Goal: Information Seeking & Learning: Learn about a topic

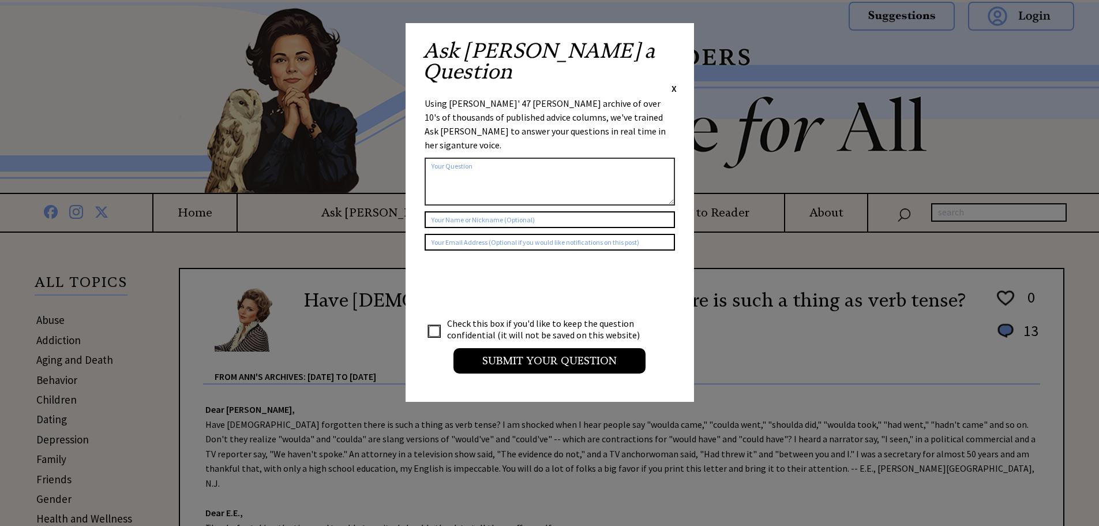
click at [674, 83] on span "X" at bounding box center [674, 89] width 5 height 12
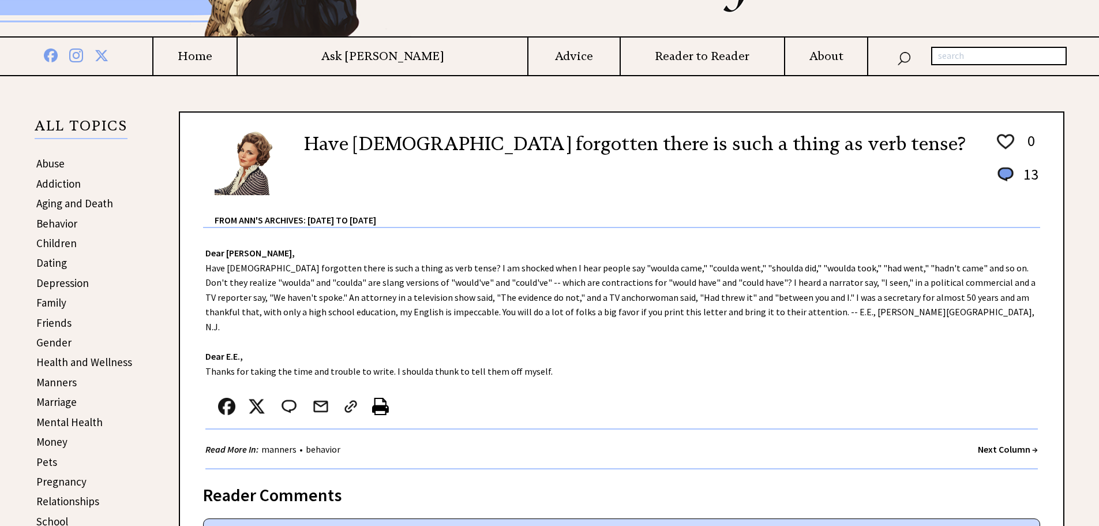
scroll to position [173, 0]
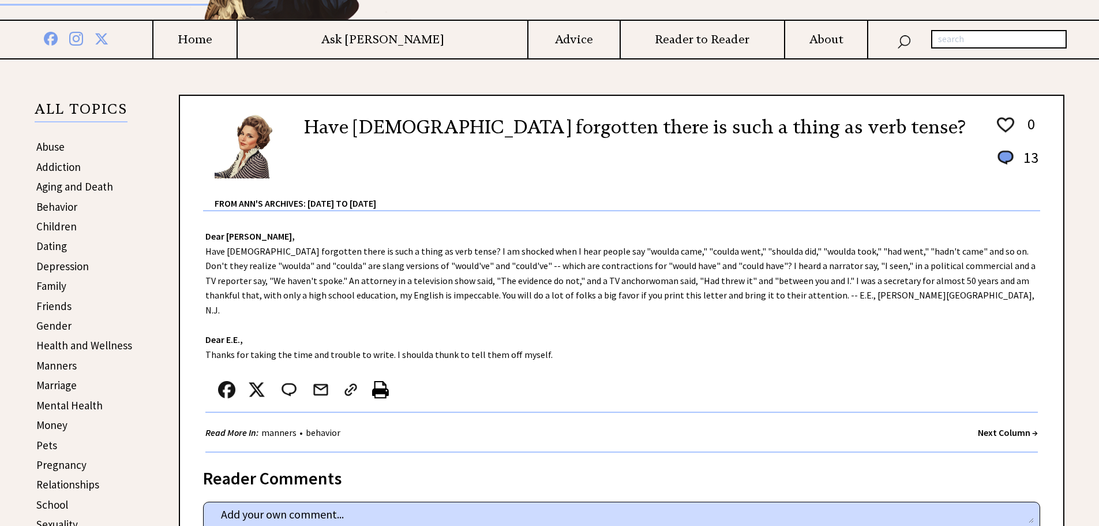
click at [59, 325] on link "Gender" at bounding box center [53, 325] width 35 height 14
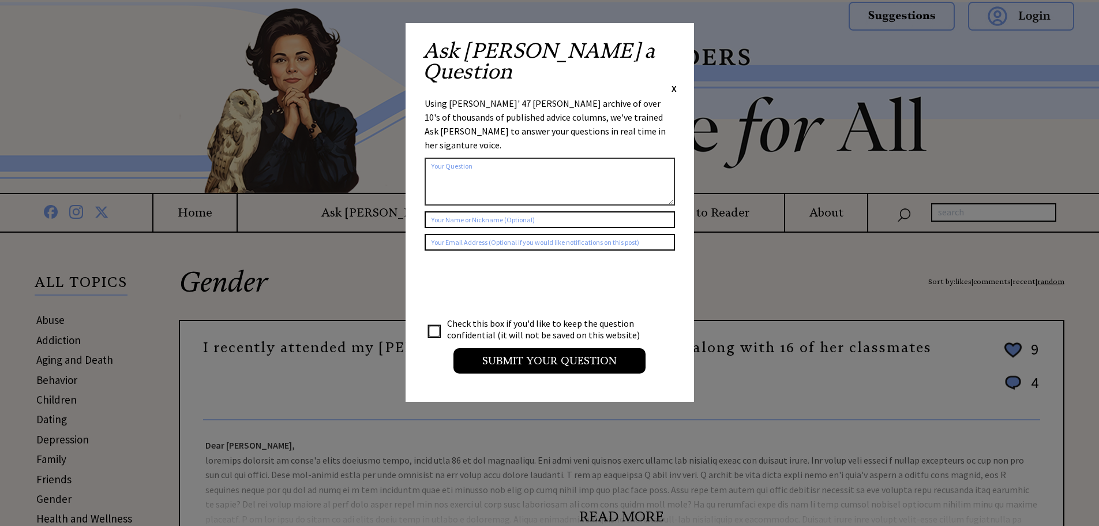
click at [676, 83] on span "X" at bounding box center [674, 89] width 5 height 12
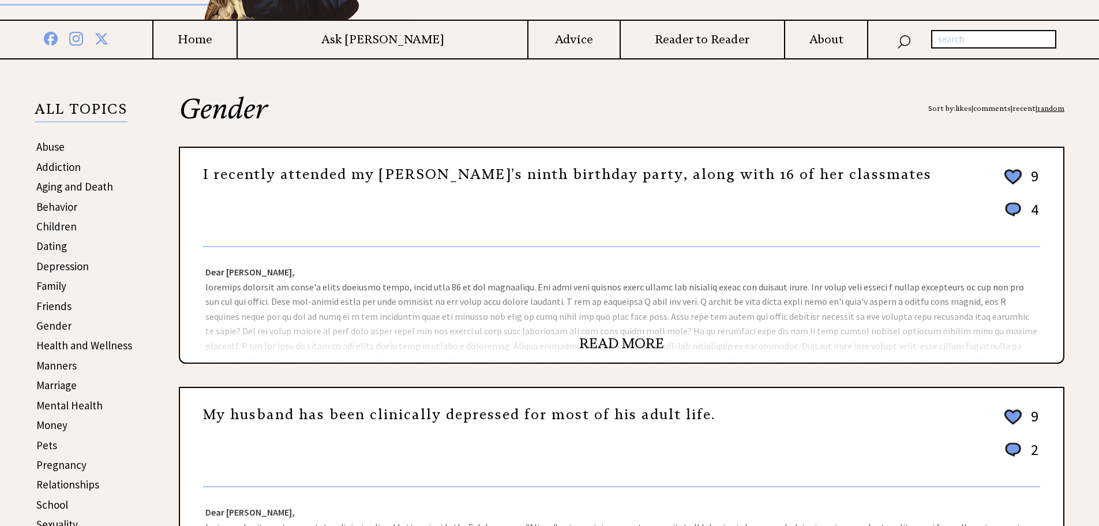
scroll to position [346, 0]
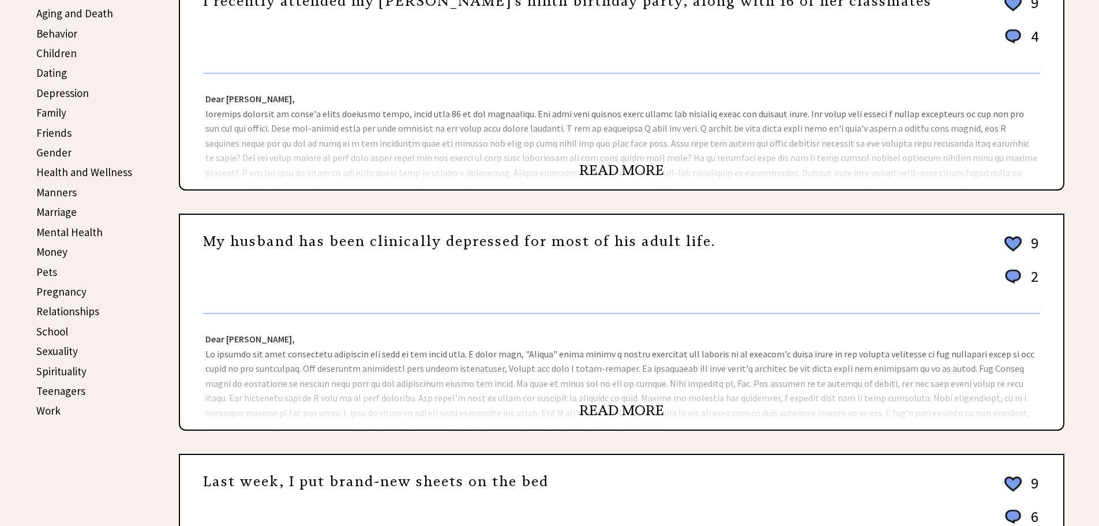
click at [609, 406] on link "READ MORE" at bounding box center [621, 410] width 85 height 17
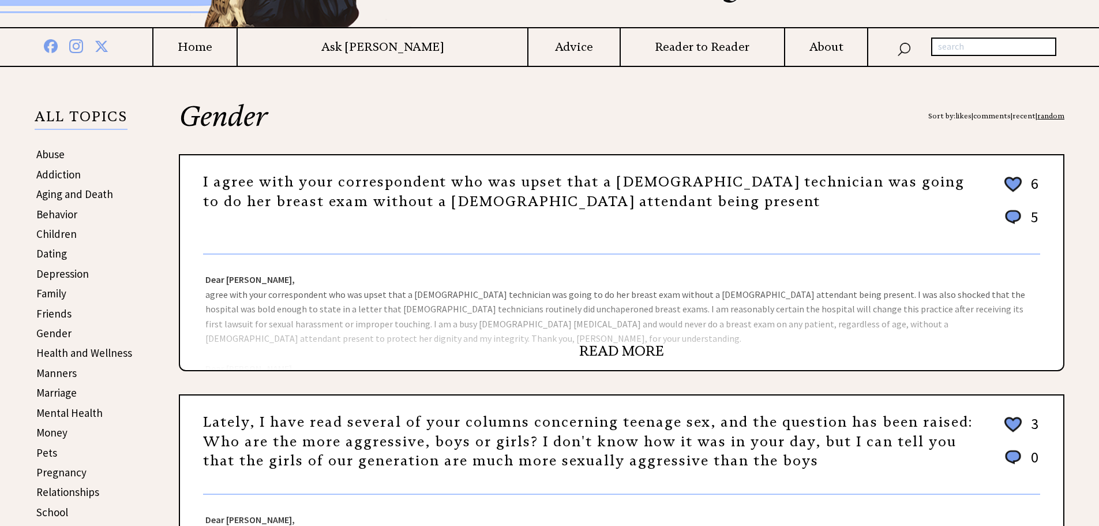
scroll to position [173, 0]
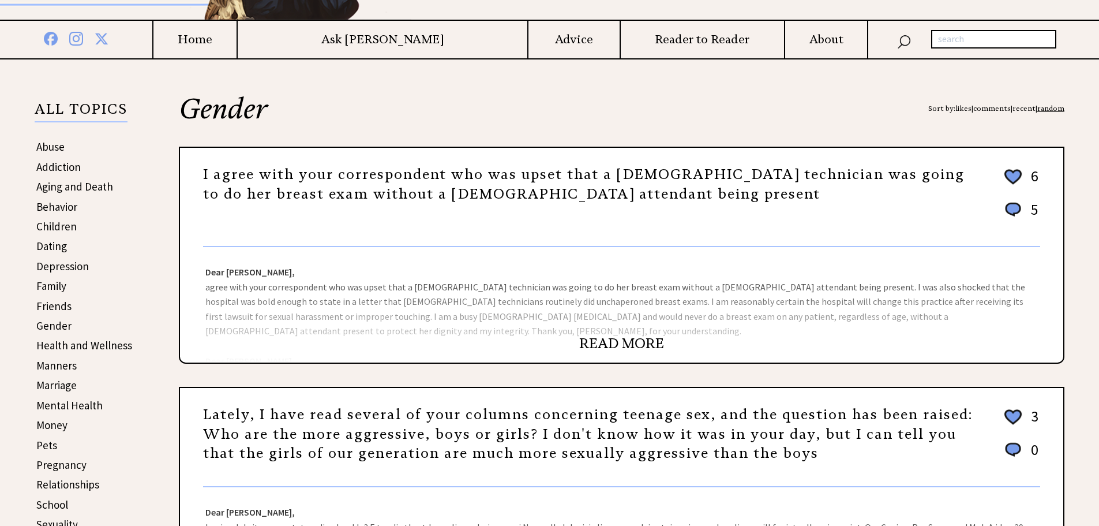
click at [54, 324] on link "Gender" at bounding box center [53, 325] width 35 height 14
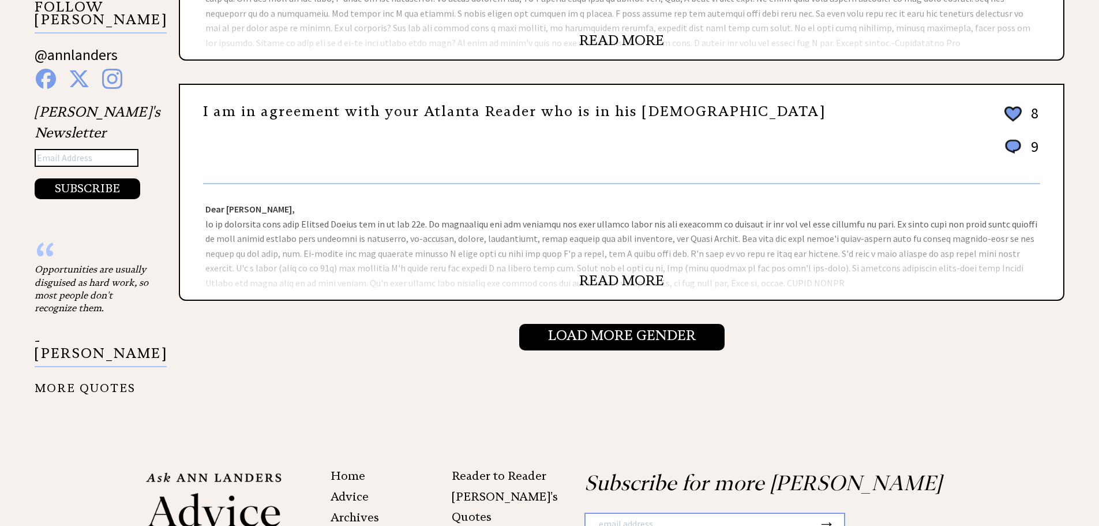
scroll to position [1212, 0]
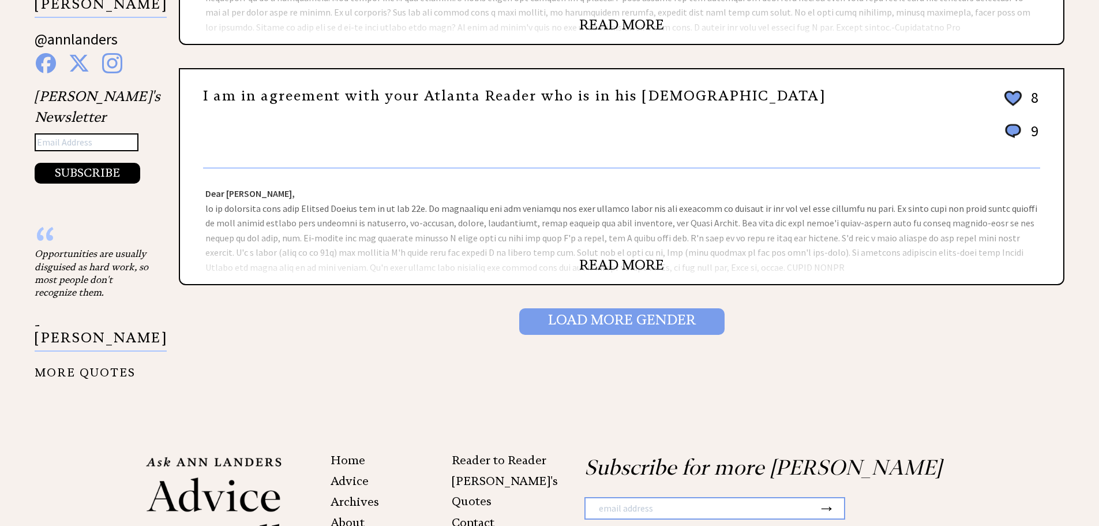
click at [628, 328] on input "Load More Gender" at bounding box center [621, 321] width 205 height 27
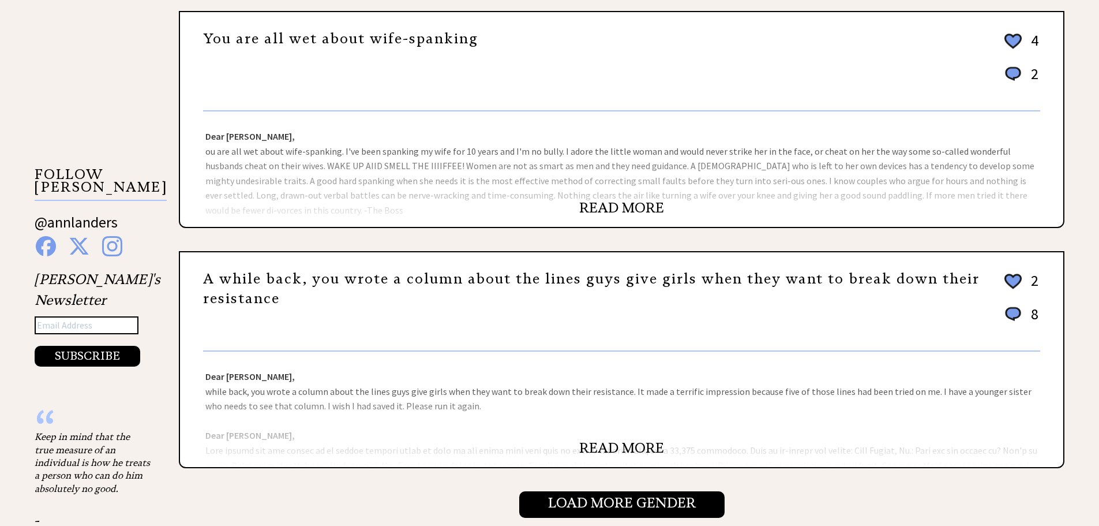
scroll to position [1038, 0]
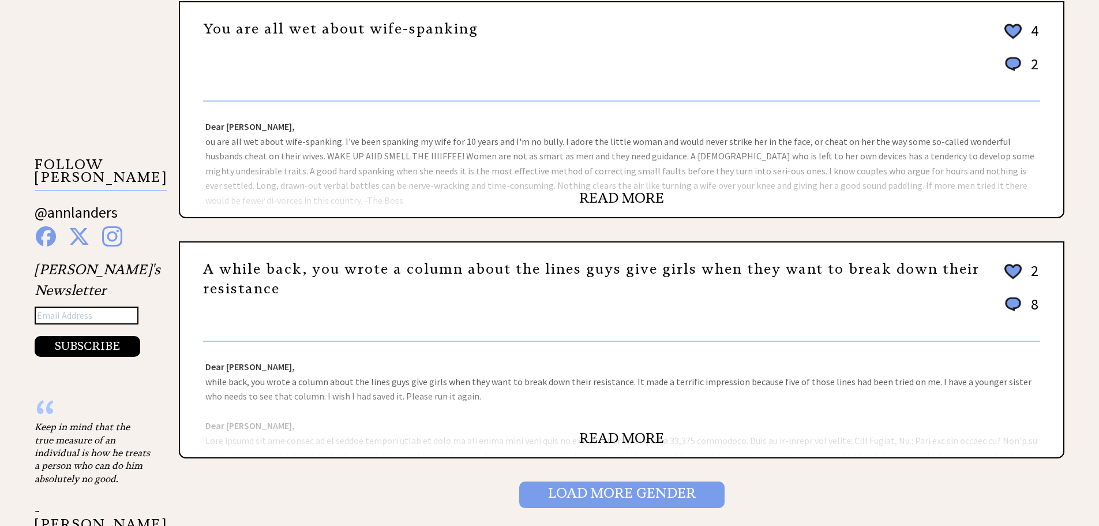
click at [633, 497] on input "Load More Gender" at bounding box center [621, 494] width 205 height 27
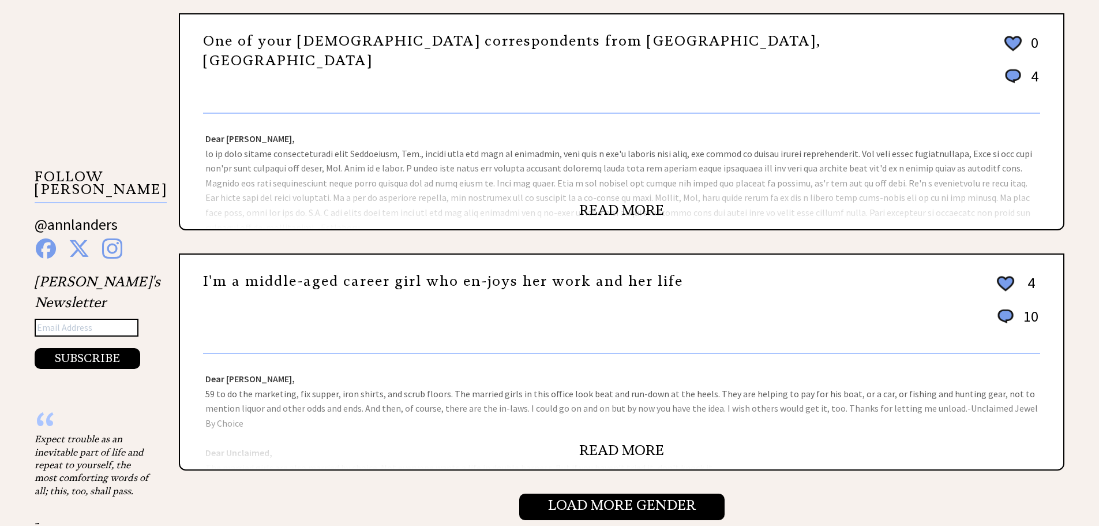
scroll to position [1038, 0]
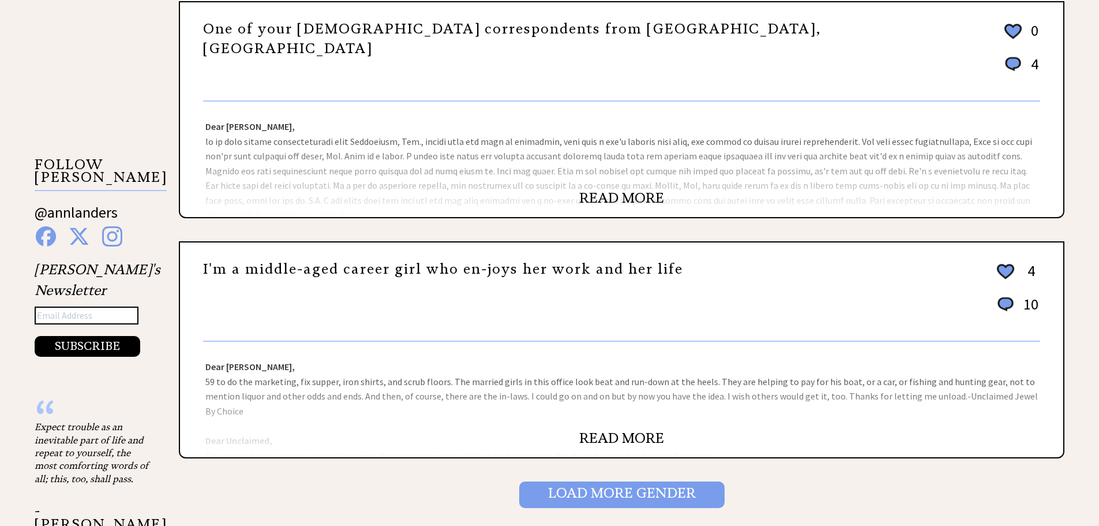
click at [637, 497] on input "Load More Gender" at bounding box center [621, 494] width 205 height 27
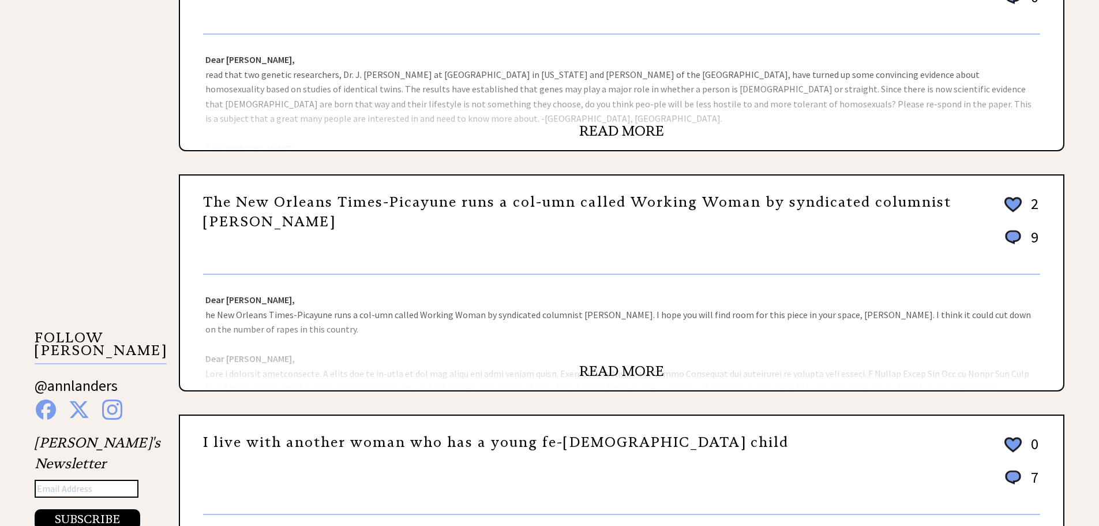
scroll to position [1038, 0]
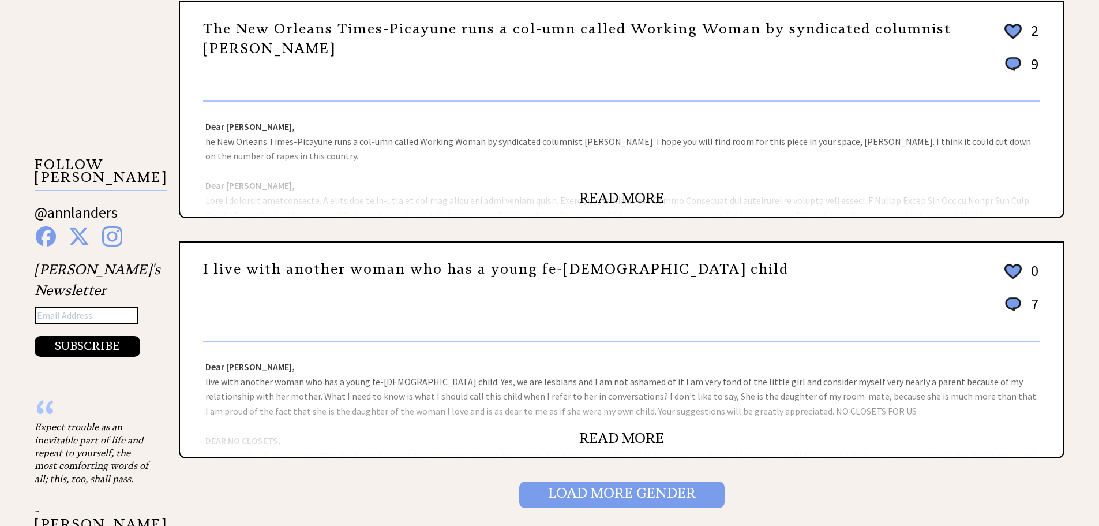
click at [639, 494] on input "Load More Gender" at bounding box center [621, 494] width 205 height 27
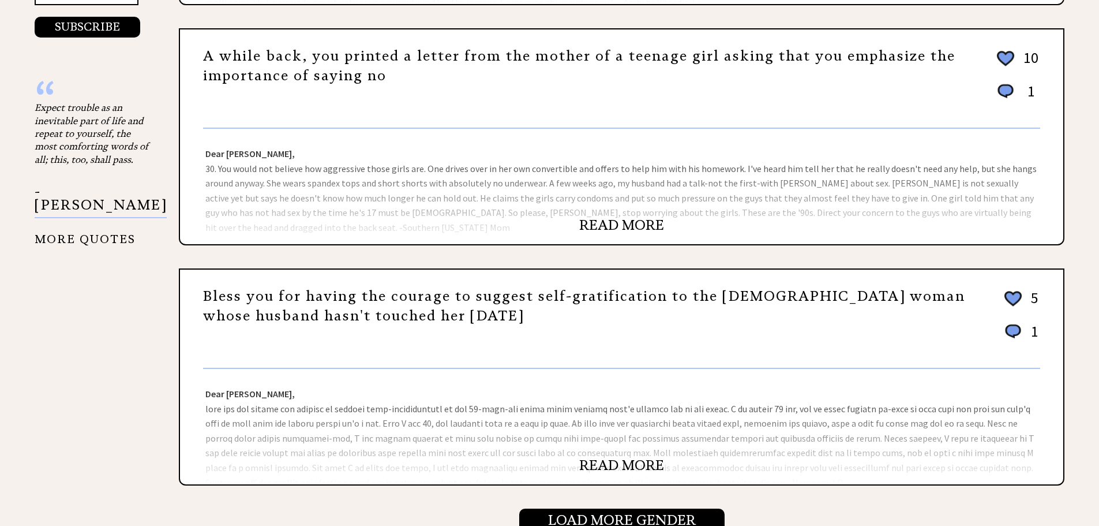
scroll to position [1212, 0]
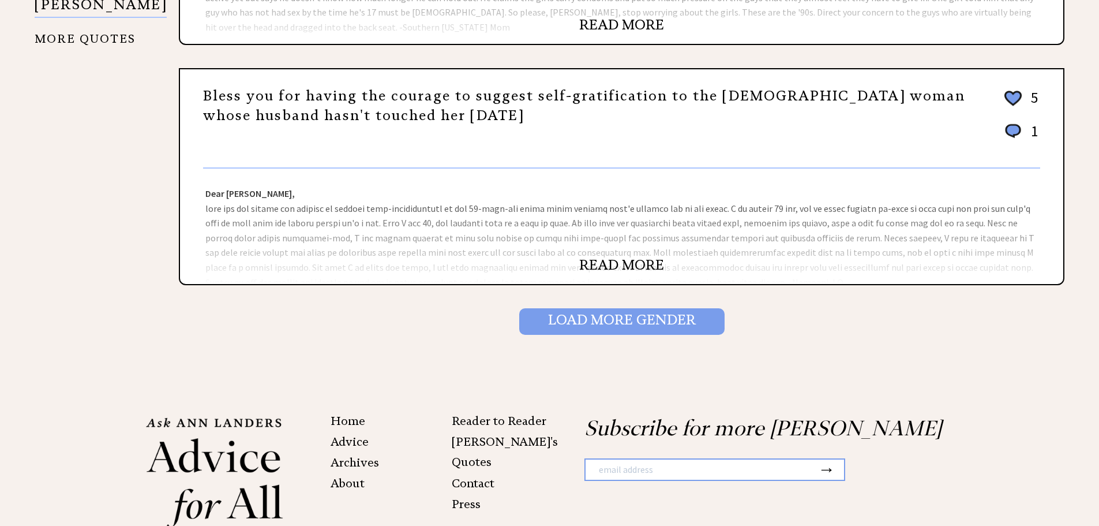
click at [642, 324] on input "Load More Gender" at bounding box center [621, 321] width 205 height 27
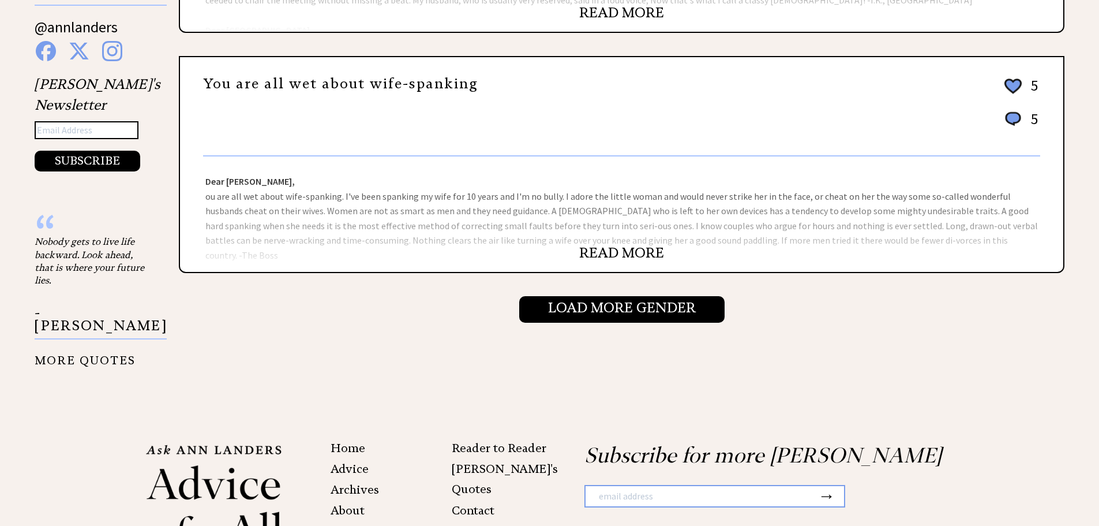
scroll to position [1303, 0]
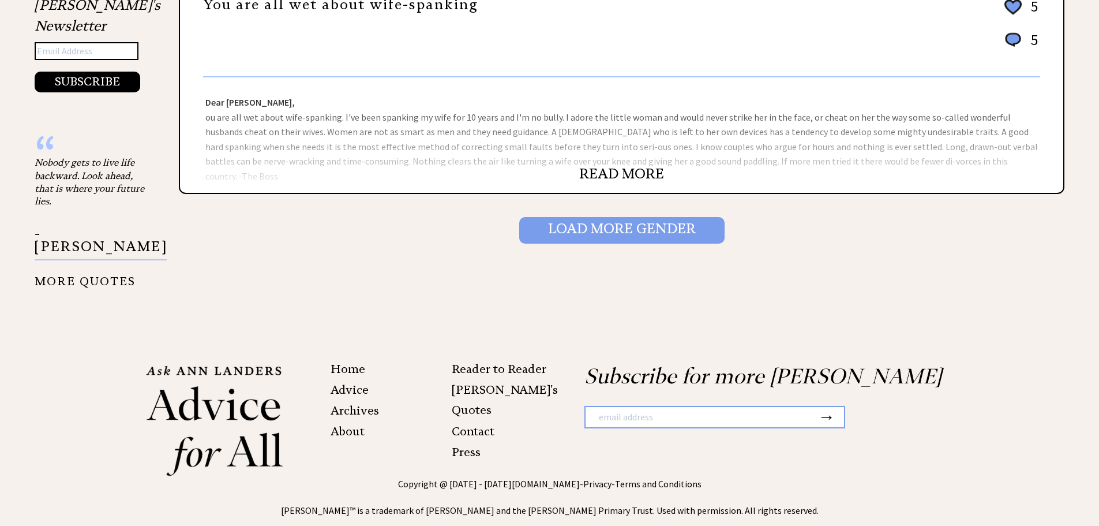
click at [630, 237] on input "Load More Gender" at bounding box center [621, 230] width 205 height 27
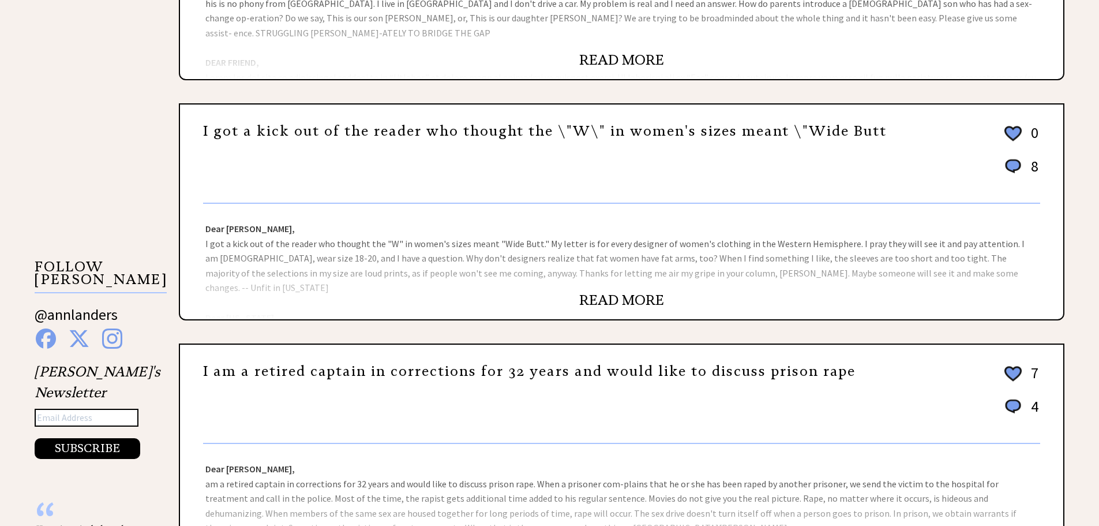
scroll to position [1038, 0]
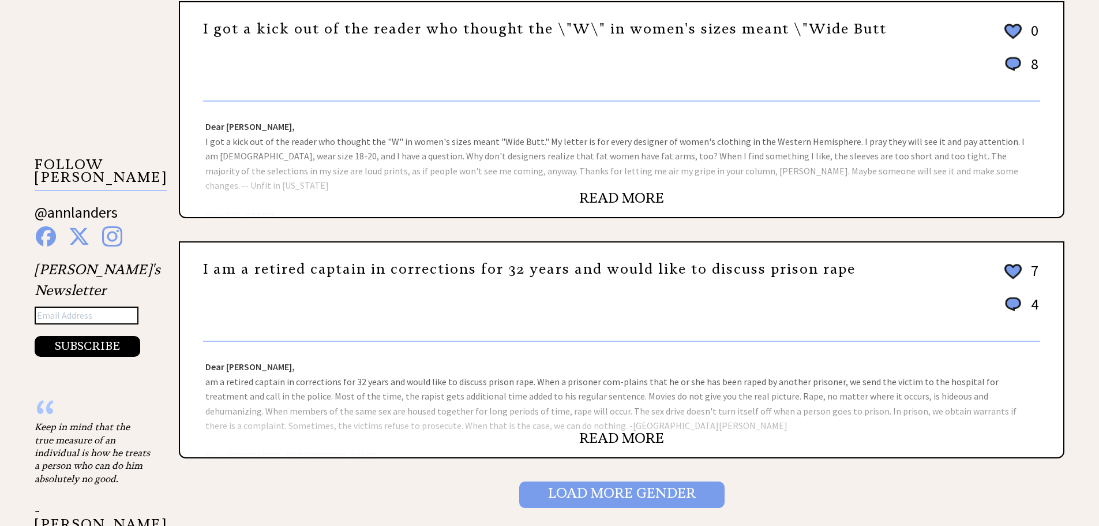
click at [647, 496] on input "Load More Gender" at bounding box center [621, 494] width 205 height 27
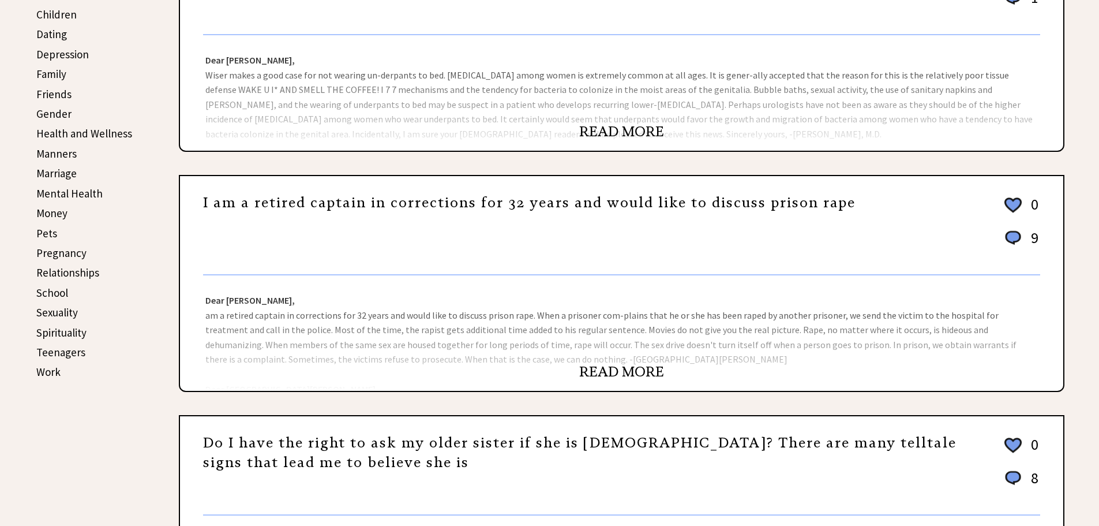
scroll to position [346, 0]
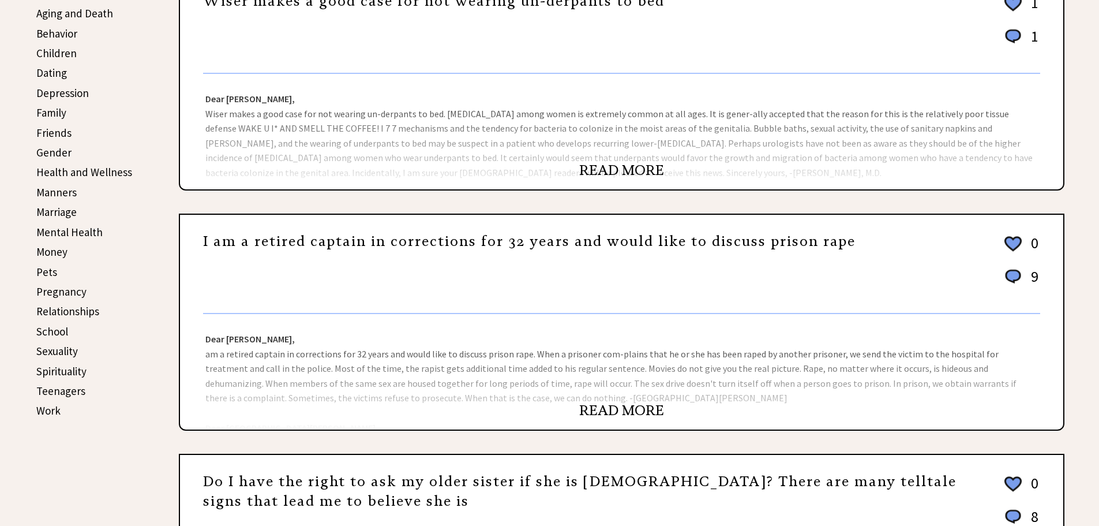
click at [49, 350] on link "Sexuality" at bounding box center [57, 351] width 42 height 14
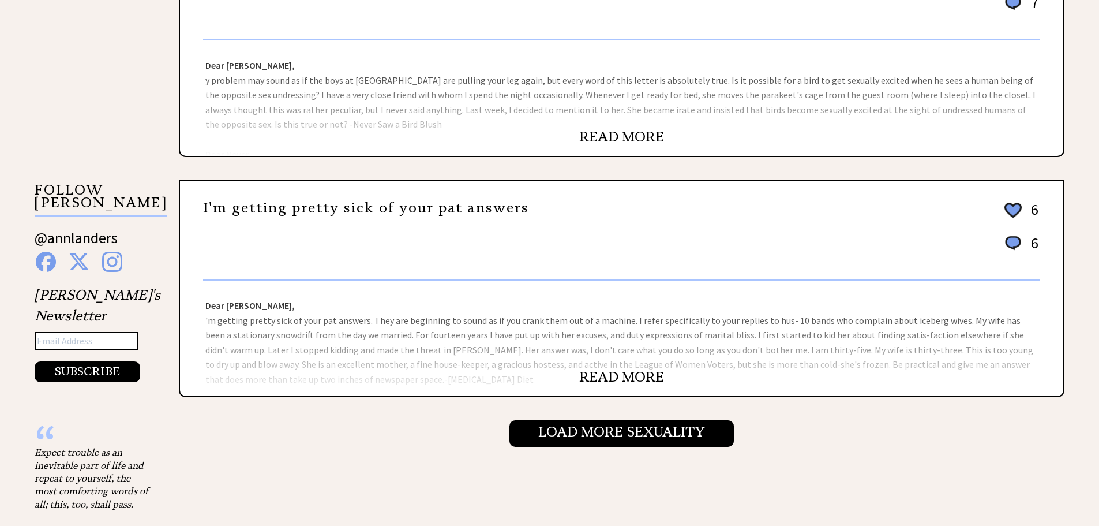
scroll to position [1212, 0]
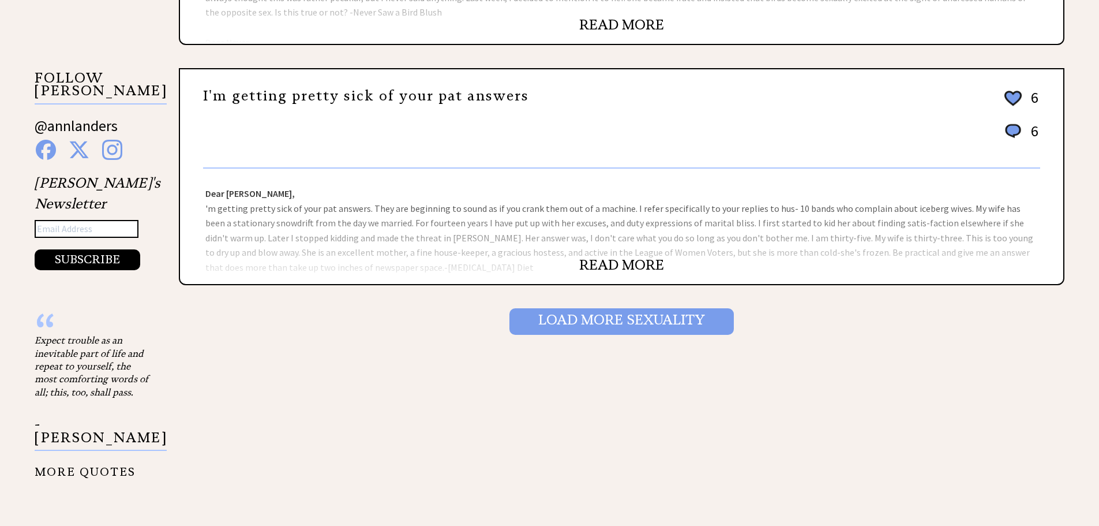
click at [612, 321] on input "Load More Sexuality" at bounding box center [621, 321] width 224 height 27
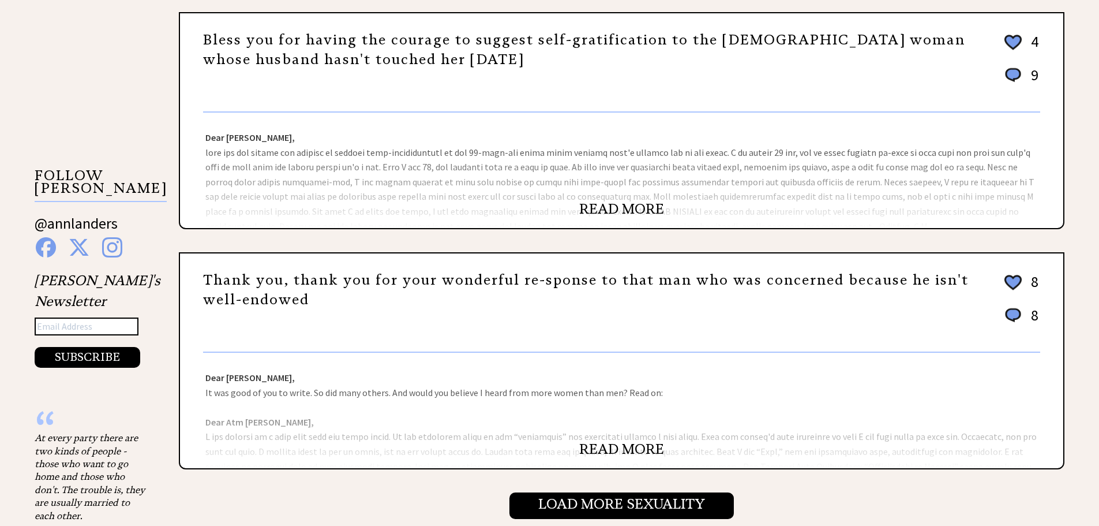
scroll to position [1038, 0]
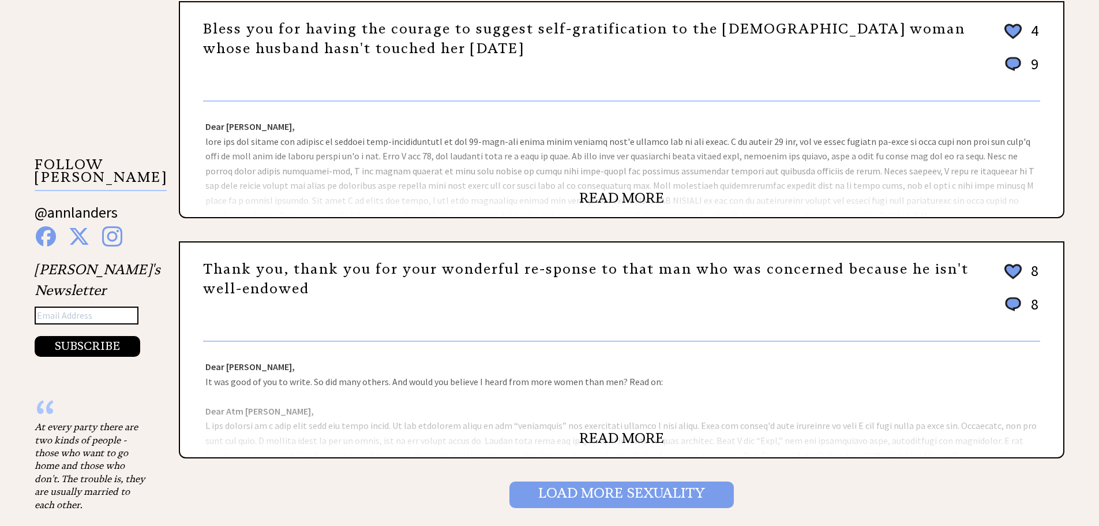
click at [638, 492] on input "Load More Sexuality" at bounding box center [621, 494] width 224 height 27
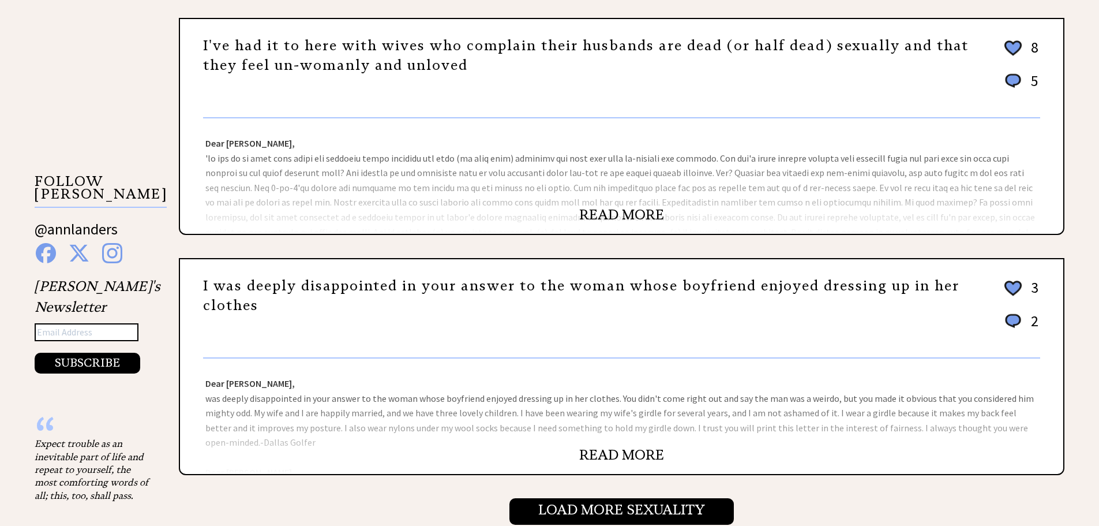
scroll to position [1038, 0]
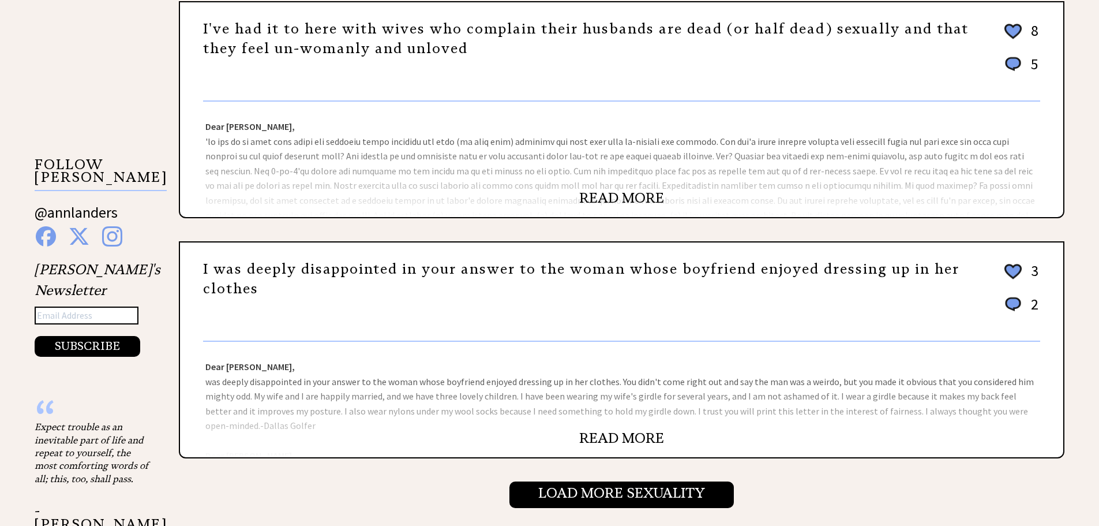
click at [615, 437] on link "READ MORE" at bounding box center [621, 437] width 85 height 17
